Goal: Navigation & Orientation: Go to known website

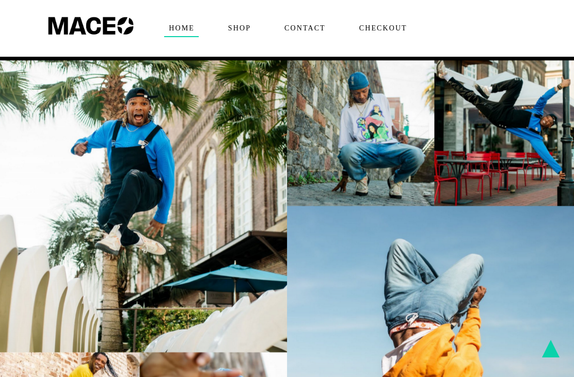
scroll to position [625, 0]
